Goal: Transaction & Acquisition: Obtain resource

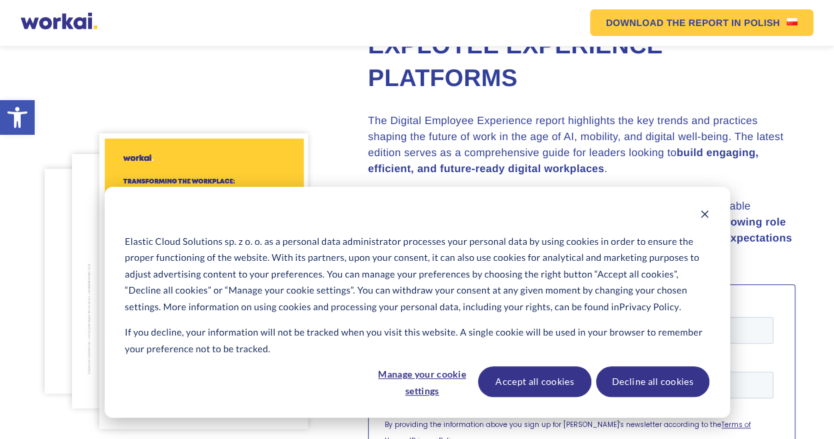
scroll to position [200, 0]
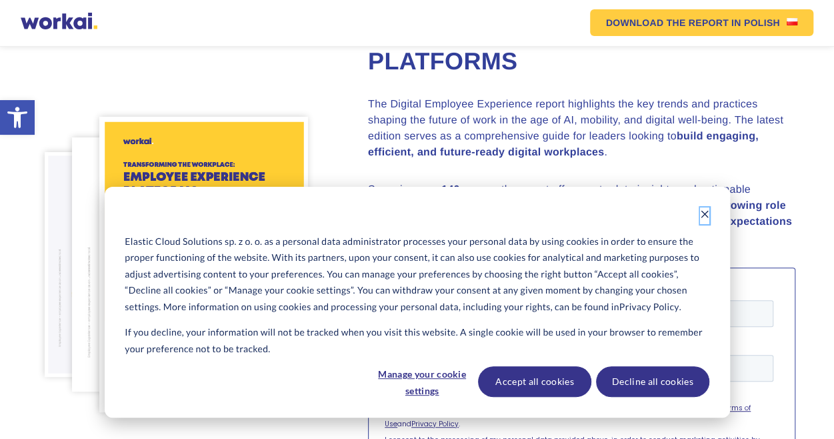
click at [703, 214] on icon "Dismiss cookie banner" at bounding box center [704, 213] width 9 height 9
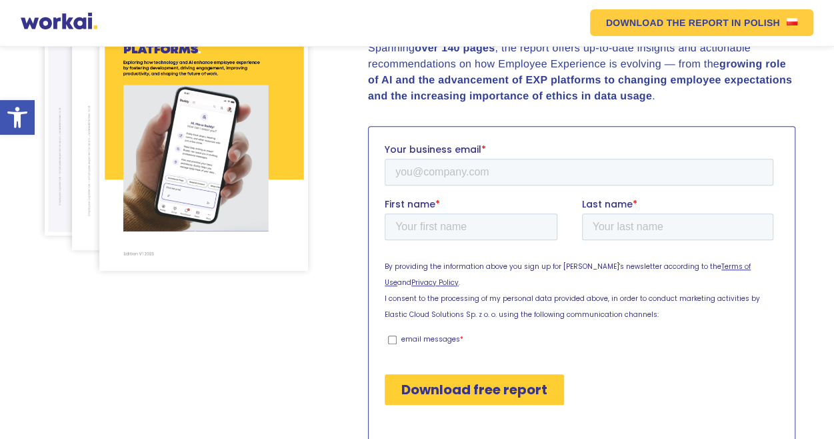
scroll to position [333, 0]
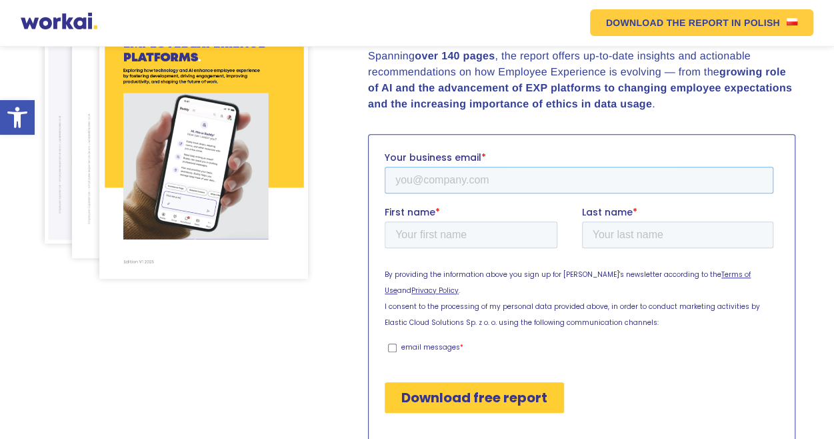
click at [481, 180] on input "Your business email *" at bounding box center [579, 180] width 389 height 27
type input "[EMAIL_ADDRESS][DOMAIN_NAME]"
click at [439, 243] on input "First name *" at bounding box center [471, 234] width 173 height 27
type input "[PERSON_NAME]"
type input "handayani"
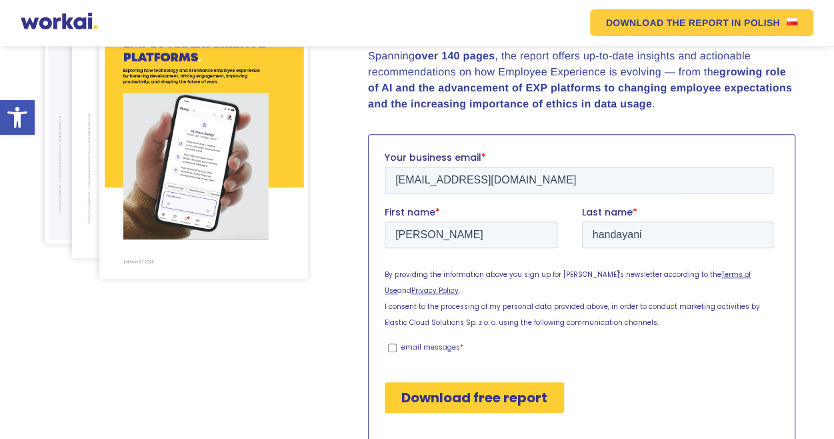
click at [391, 346] on input "email messages *" at bounding box center [392, 347] width 9 height 9
checkbox input "true"
click at [458, 393] on input "Download free report" at bounding box center [474, 397] width 179 height 31
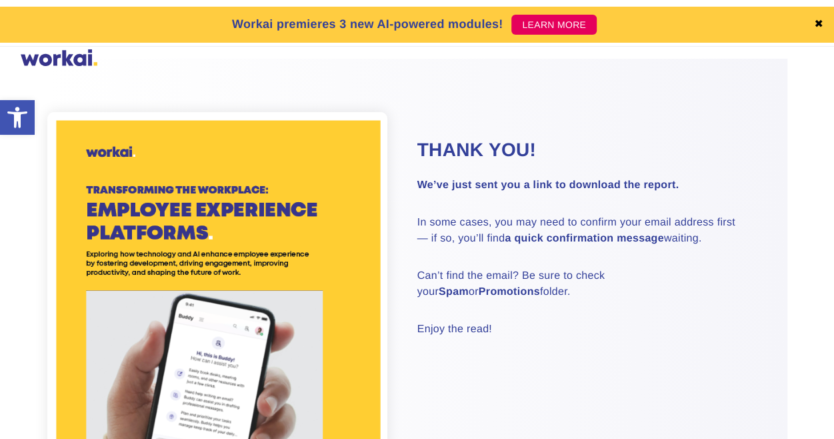
scroll to position [67, 0]
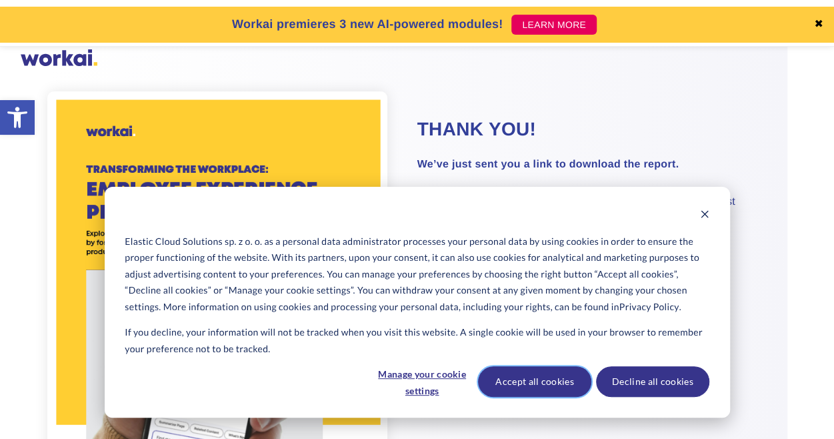
click at [542, 376] on button "Accept all cookies" at bounding box center [534, 381] width 113 height 31
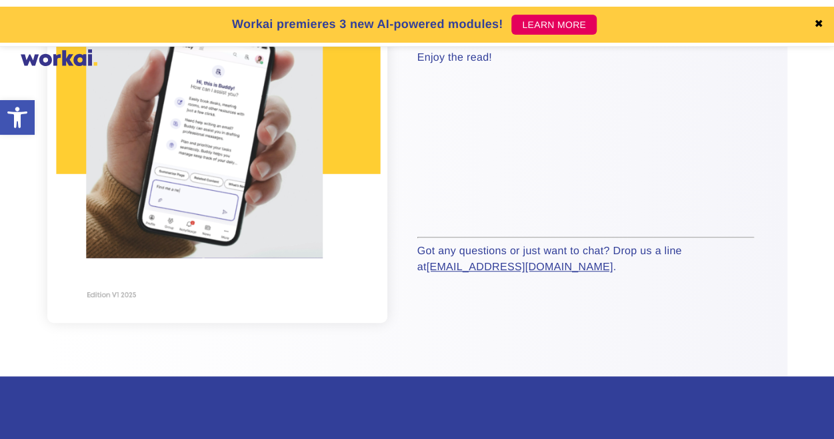
scroll to position [400, 0]
